Goal: Book appointment/travel/reservation

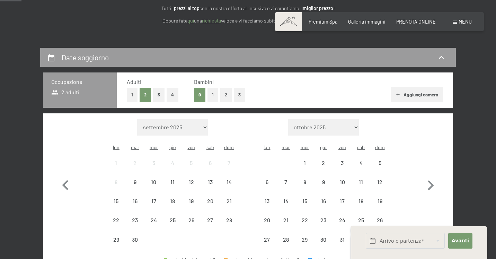
scroll to position [101, 0]
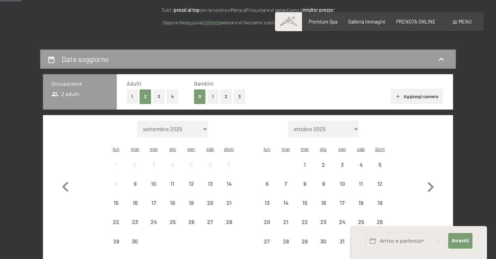
click at [212, 100] on button "1" at bounding box center [212, 96] width 11 height 14
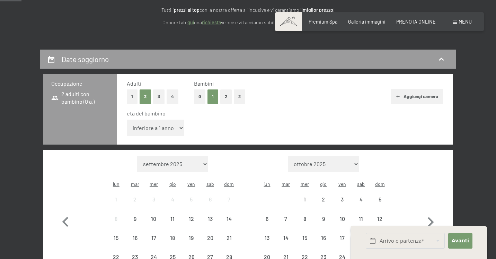
click at [159, 96] on button "3" at bounding box center [158, 96] width 11 height 14
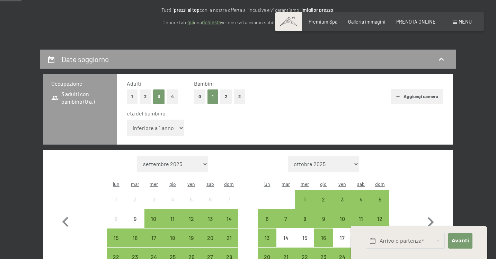
select select "11"
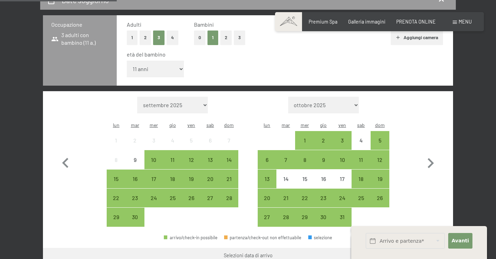
scroll to position [168, 0]
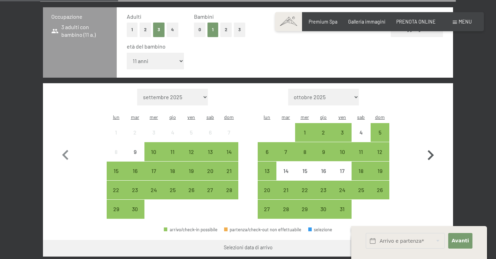
click at [434, 147] on icon "button" at bounding box center [430, 155] width 20 height 20
select select "[DATE]"
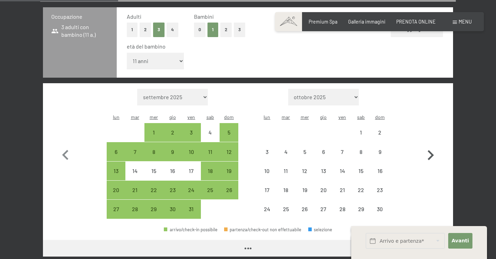
click at [434, 147] on icon "button" at bounding box center [430, 155] width 20 height 20
select select "[DATE]"
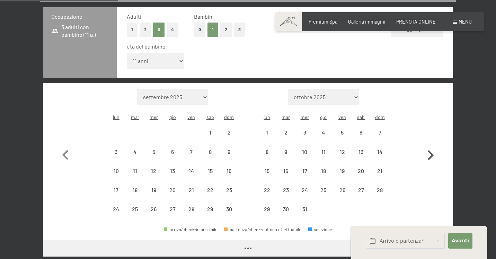
select select "[DATE]"
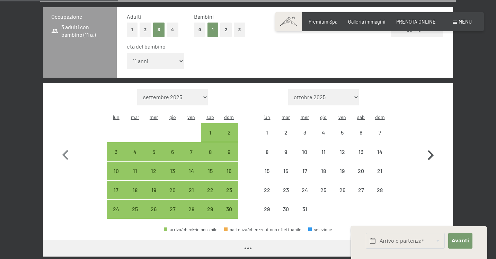
click at [434, 147] on icon "button" at bounding box center [430, 155] width 20 height 20
select select "[DATE]"
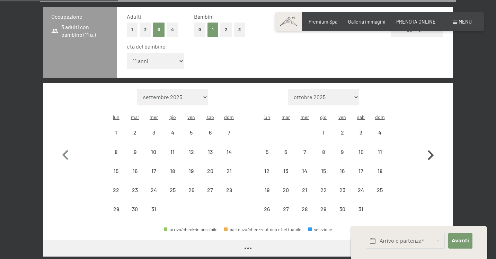
select select "[DATE]"
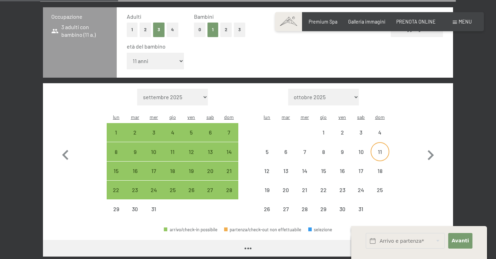
select select "[DATE]"
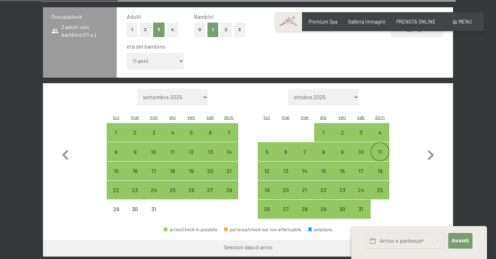
click at [377, 149] on div "11" at bounding box center [379, 157] width 17 height 17
select select "[DATE]"
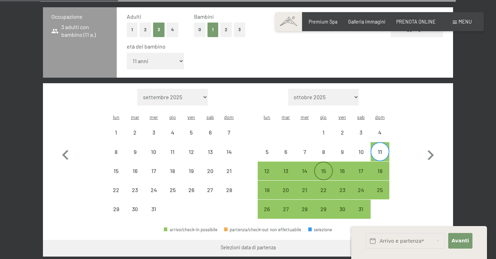
click at [324, 168] on div "15" at bounding box center [323, 176] width 17 height 17
select select "[DATE]"
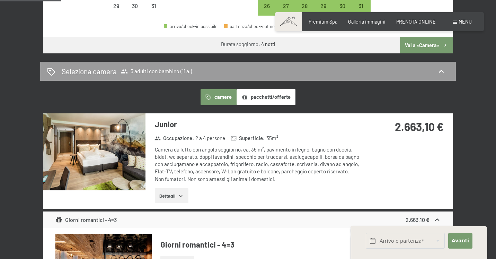
scroll to position [370, 0]
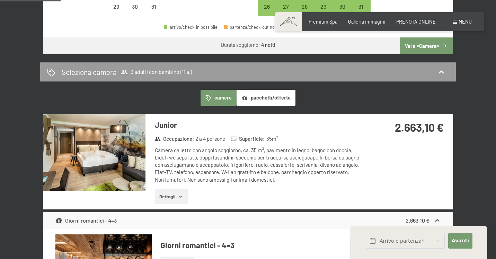
click at [281, 90] on button "pacchetti/offerte" at bounding box center [266, 98] width 59 height 16
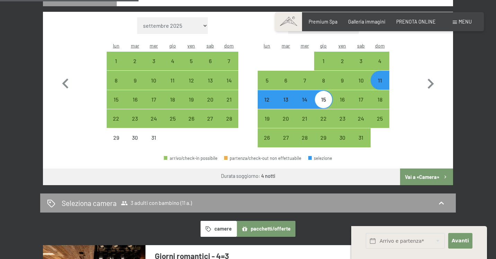
scroll to position [227, 0]
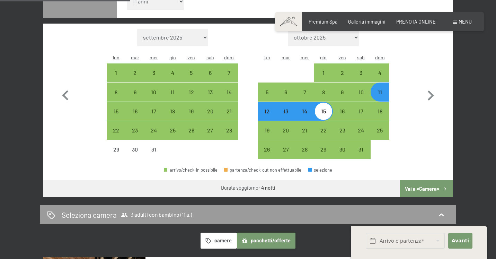
click at [384, 89] on div "11" at bounding box center [379, 97] width 17 height 17
select select "[DATE]"
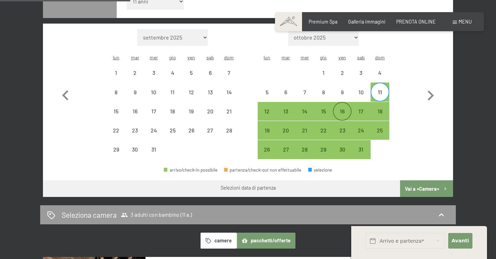
click at [340, 108] on div "16" at bounding box center [342, 116] width 17 height 17
select select "[DATE]"
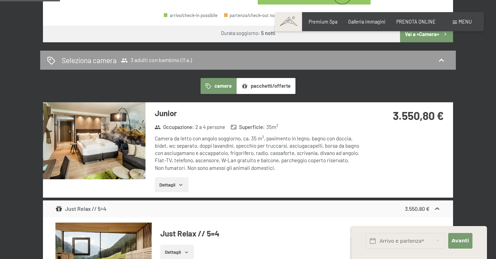
scroll to position [382, 0]
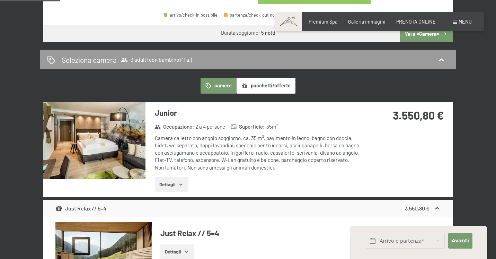
click at [275, 78] on button "pacchetti/offerte" at bounding box center [266, 86] width 59 height 16
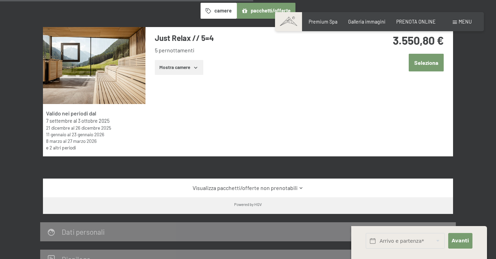
scroll to position [452, 0]
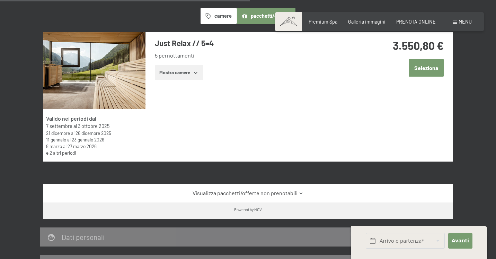
click at [246, 189] on link "Visualizza pacchetti/offerte non prenotabili" at bounding box center [248, 193] width 386 height 8
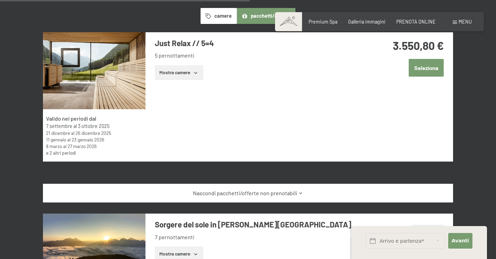
click at [246, 189] on link "Nascondi pacchetti/offerte non prenotabili" at bounding box center [248, 193] width 386 height 8
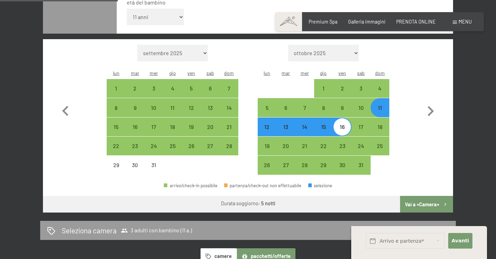
scroll to position [212, 0]
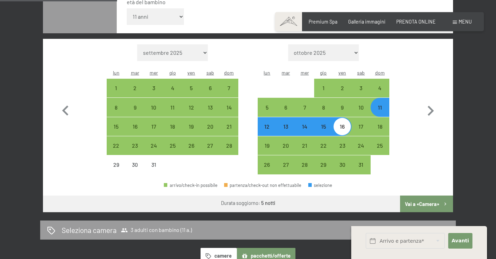
click at [412, 195] on button "Vai a «Camera»" at bounding box center [426, 203] width 53 height 17
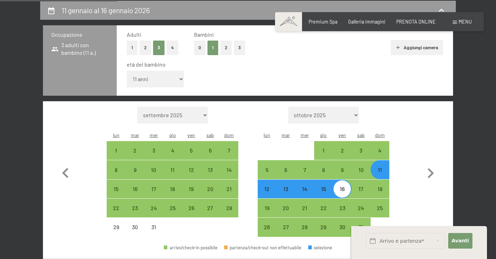
select select "[DATE]"
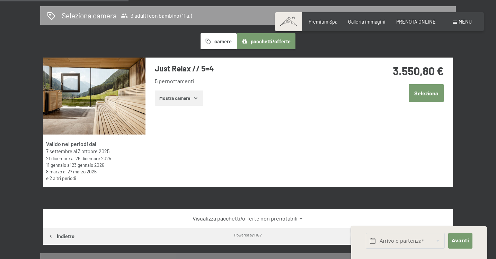
scroll to position [164, 0]
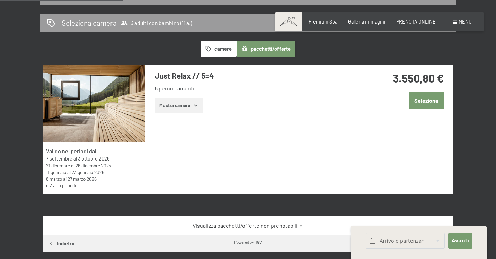
click at [419, 103] on button "Seleziona" at bounding box center [426, 100] width 35 height 18
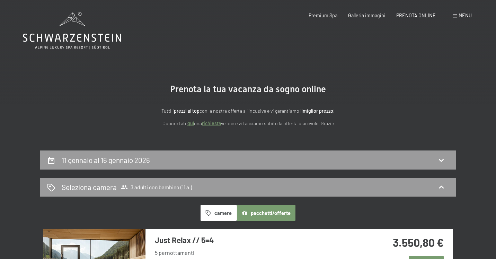
scroll to position [0, 0]
click at [309, 159] on div "11 gennaio al 16 gennaio 2026" at bounding box center [248, 160] width 402 height 10
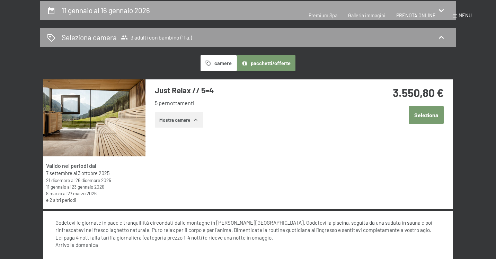
select select "11"
select select "[DATE]"
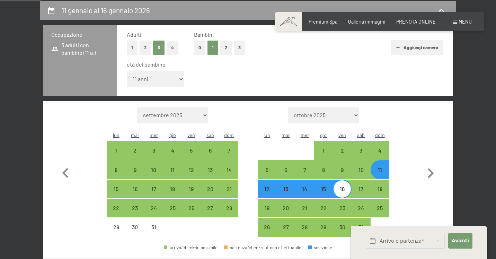
click at [376, 167] on div "11" at bounding box center [379, 175] width 17 height 17
select select "[DATE]"
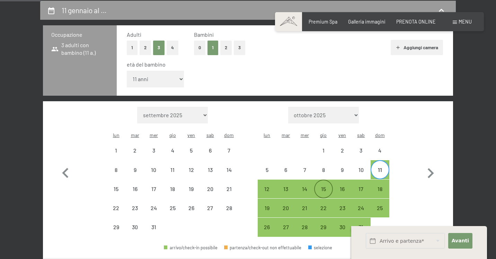
click at [326, 186] on div "15" at bounding box center [323, 194] width 17 height 17
select select "[DATE]"
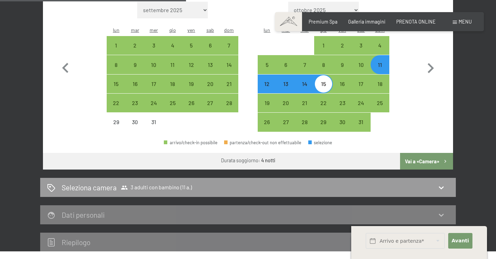
click at [420, 153] on button "Vai a «Camera»" at bounding box center [426, 161] width 53 height 17
select select "[DATE]"
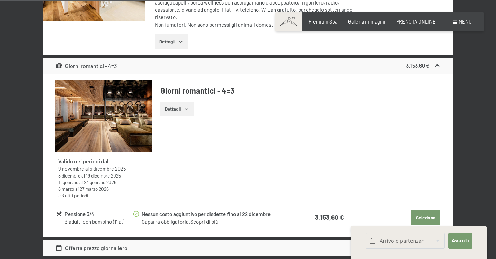
scroll to position [1265, 0]
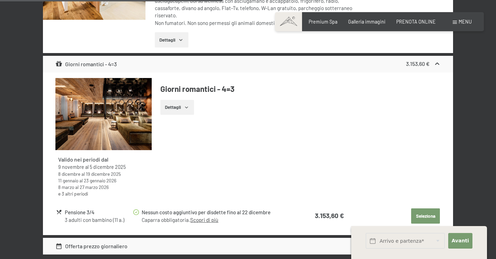
click at [187, 105] on icon "button" at bounding box center [187, 108] width 6 height 6
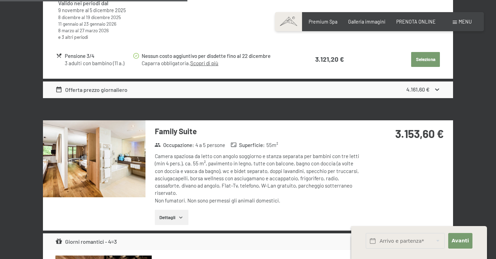
scroll to position [1088, 0]
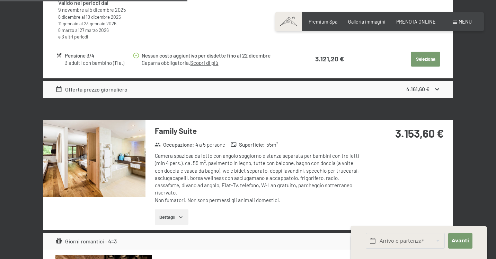
click at [120, 148] on img at bounding box center [94, 158] width 103 height 77
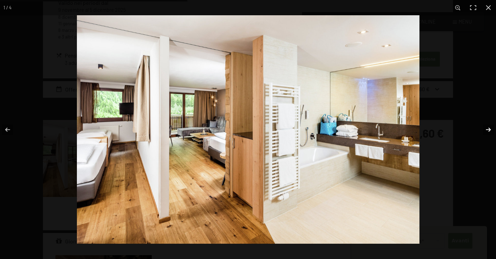
click at [486, 131] on button "button" at bounding box center [484, 129] width 24 height 35
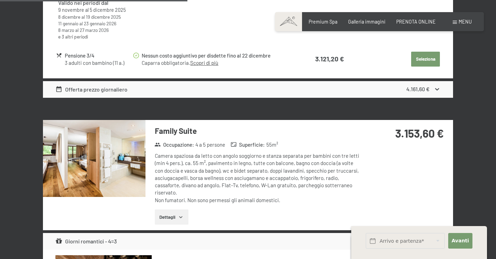
click at [0, 0] on button "button" at bounding box center [0, 0] width 0 height 0
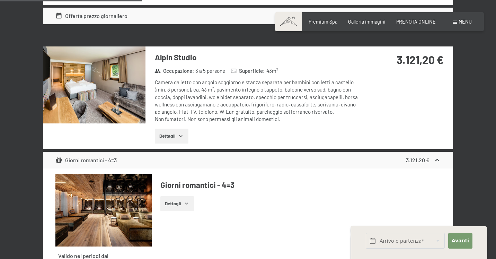
scroll to position [815, 0]
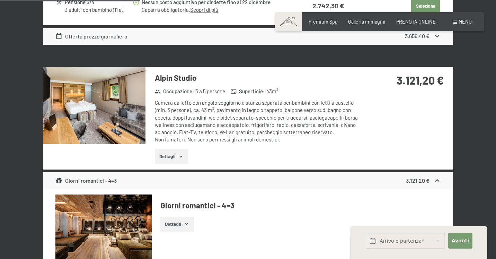
click at [131, 98] on img at bounding box center [94, 105] width 103 height 77
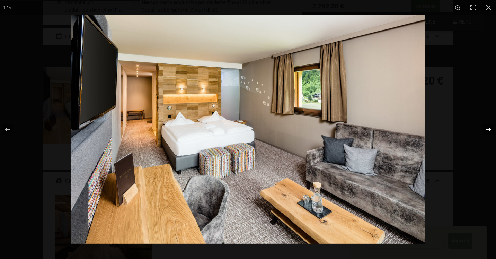
click at [488, 132] on button "button" at bounding box center [484, 129] width 24 height 35
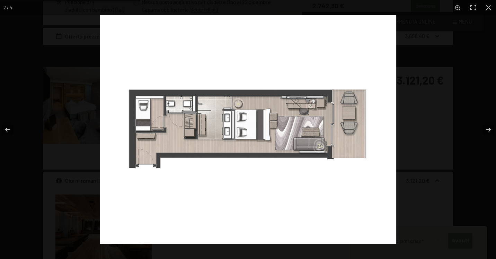
click at [159, 115] on img at bounding box center [248, 129] width 296 height 228
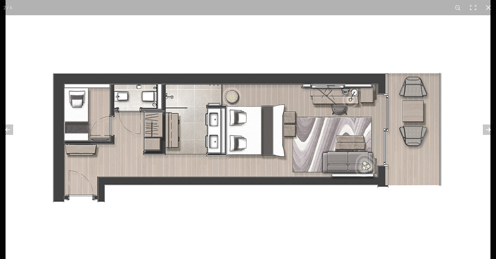
click at [114, 117] on img at bounding box center [248, 138] width 485 height 373
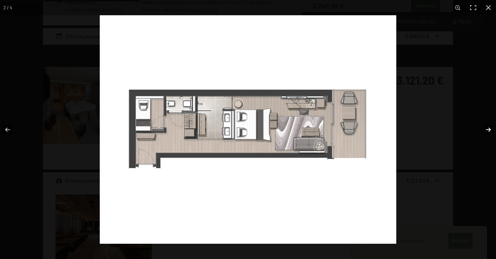
click at [490, 131] on button "button" at bounding box center [484, 129] width 24 height 35
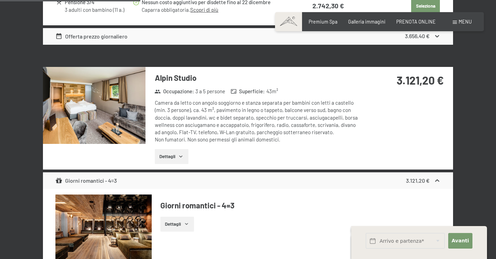
click at [0, 0] on button "button" at bounding box center [0, 0] width 0 height 0
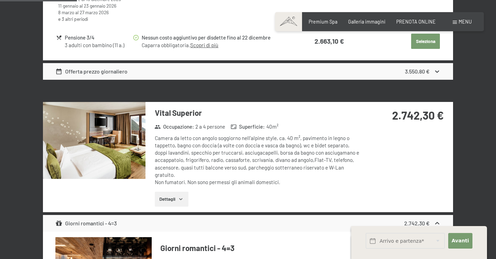
scroll to position [446, 0]
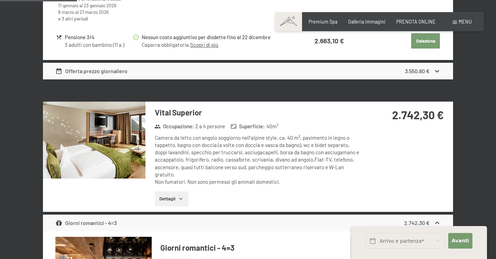
click at [130, 139] on img at bounding box center [94, 139] width 103 height 77
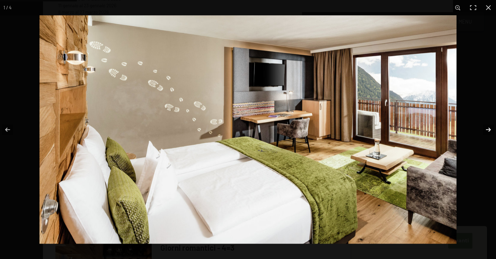
click at [487, 131] on button "button" at bounding box center [484, 129] width 24 height 35
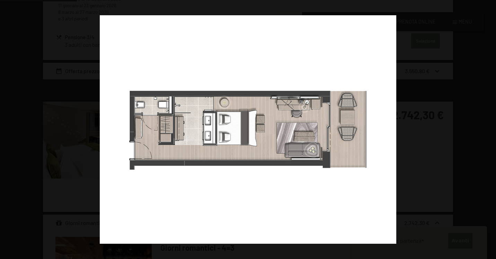
click at [487, 131] on button "button" at bounding box center [484, 129] width 24 height 35
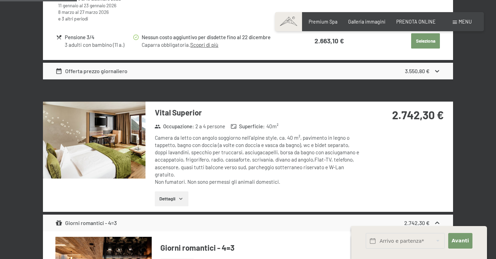
click at [0, 0] on button "button" at bounding box center [0, 0] width 0 height 0
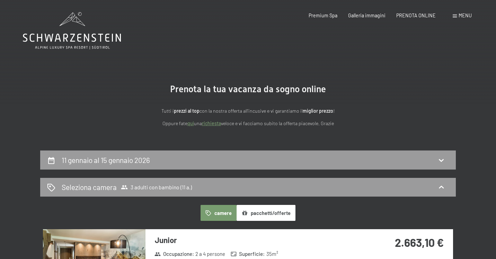
scroll to position [0, 0]
click at [384, 161] on div "11 gennaio al 15 gennaio 2026" at bounding box center [248, 160] width 402 height 10
select select "11"
select select "[DATE]"
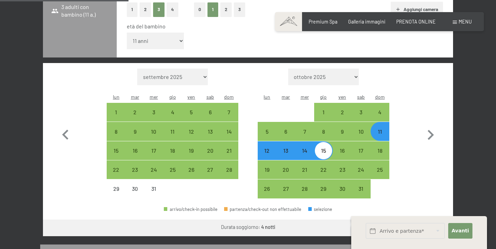
scroll to position [210, 0]
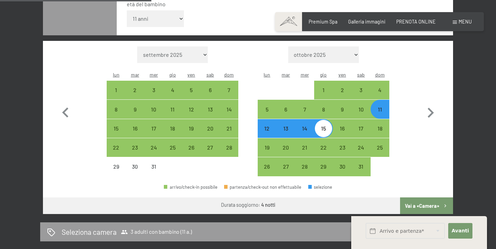
click at [423, 197] on button "Vai a «Camera»" at bounding box center [426, 205] width 53 height 17
select select "[DATE]"
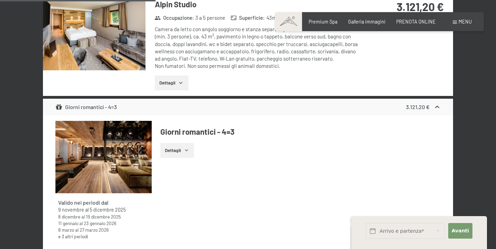
scroll to position [888, 0]
